Goal: Navigation & Orientation: Find specific page/section

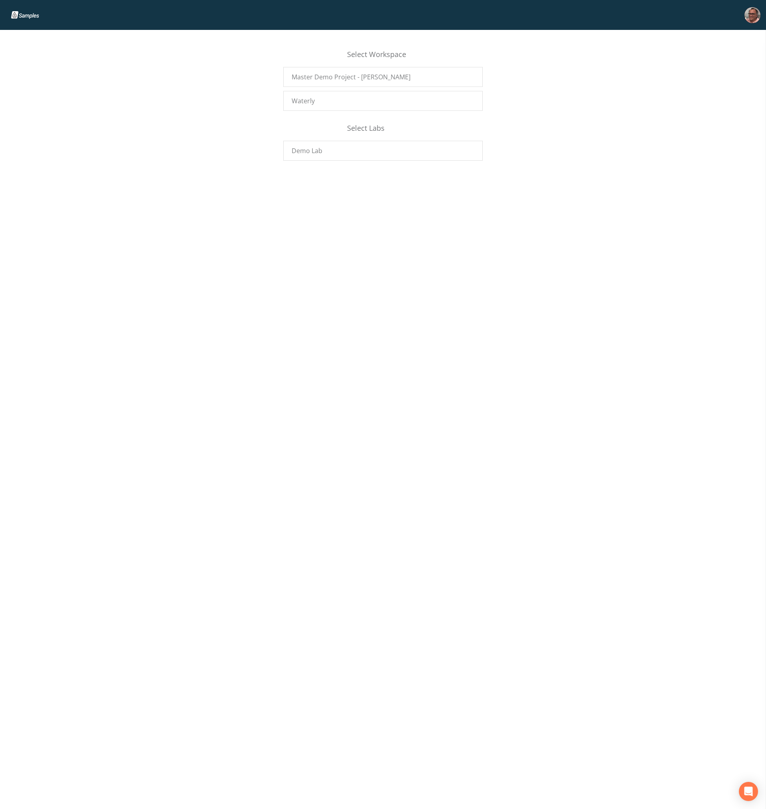
click at [324, 459] on div "Select Workspace Master Demo Project - [PERSON_NAME] Waterly Select Labs Demo L…" at bounding box center [383, 419] width 766 height 779
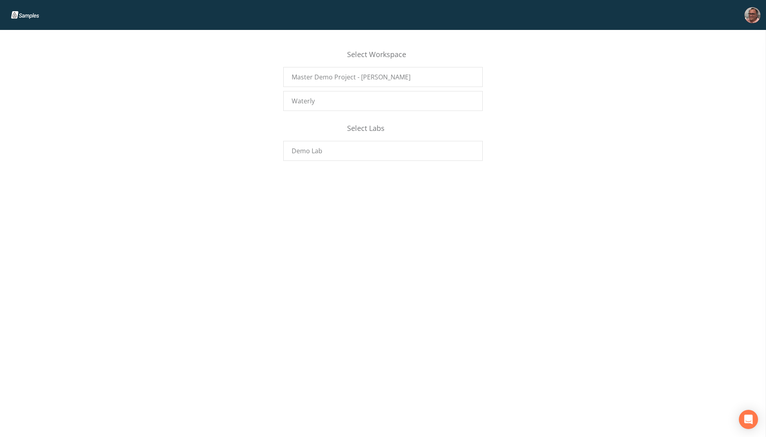
click at [236, 245] on div "Select Workspace Master Demo Project - [PERSON_NAME] Waterly Select Labs Demo L…" at bounding box center [383, 233] width 766 height 407
click at [26, 17] on img at bounding box center [30, 15] width 38 height 8
click at [40, 61] on div "Select Workspace Master Demo Project - [PERSON_NAME] Waterly Select Labs Demo L…" at bounding box center [383, 101] width 766 height 128
click at [494, 332] on div "Select Workspace Master Demo Project - [PERSON_NAME] Waterly Select Labs Demo L…" at bounding box center [383, 233] width 766 height 407
click at [174, 232] on div "Select Workspace Master Demo Project - [PERSON_NAME] Waterly Select Labs Demo L…" at bounding box center [383, 233] width 766 height 407
